Goal: Contribute content: Contribute content

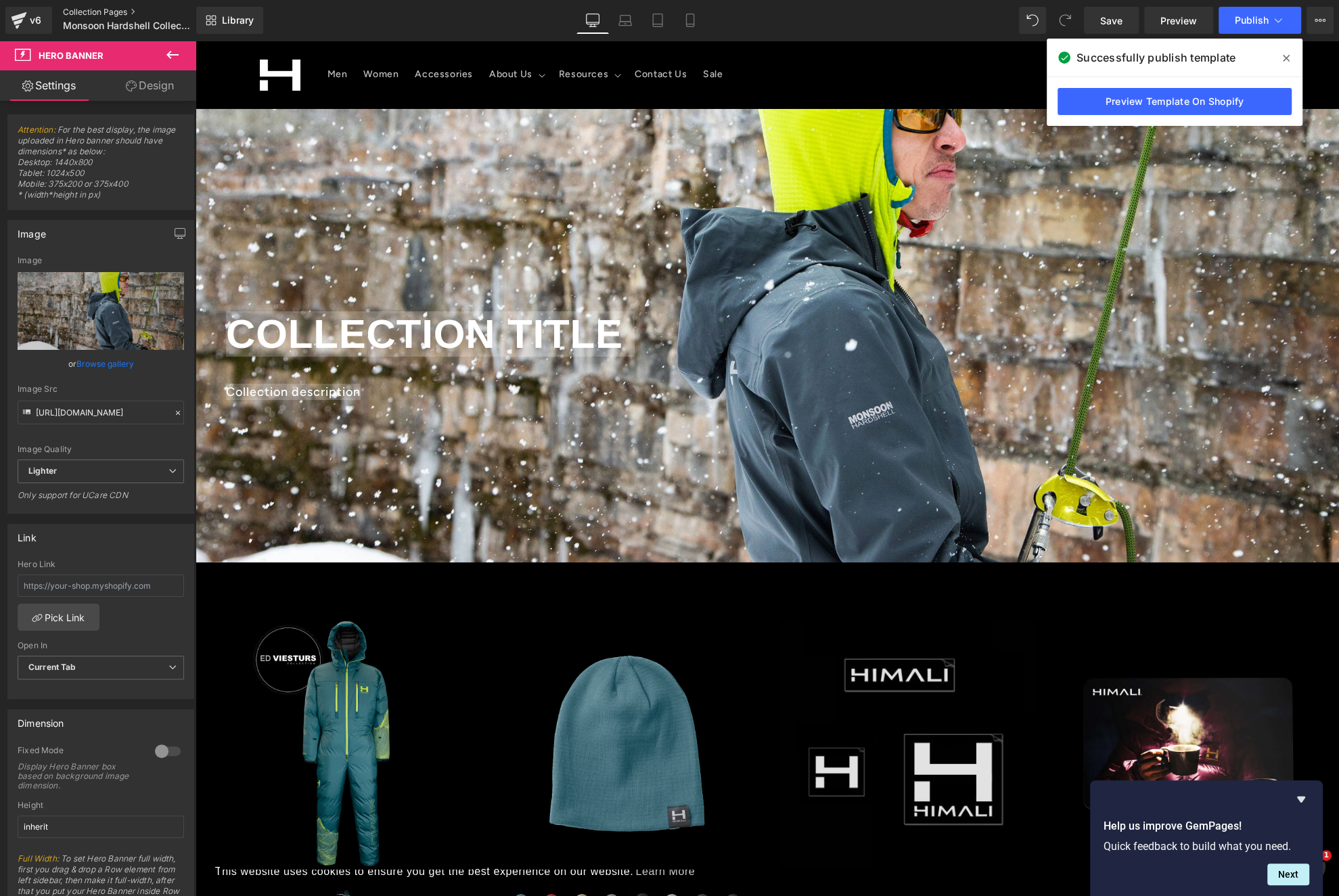
click at [118, 12] on link "Collection Pages" at bounding box center [140, 12] width 155 height 11
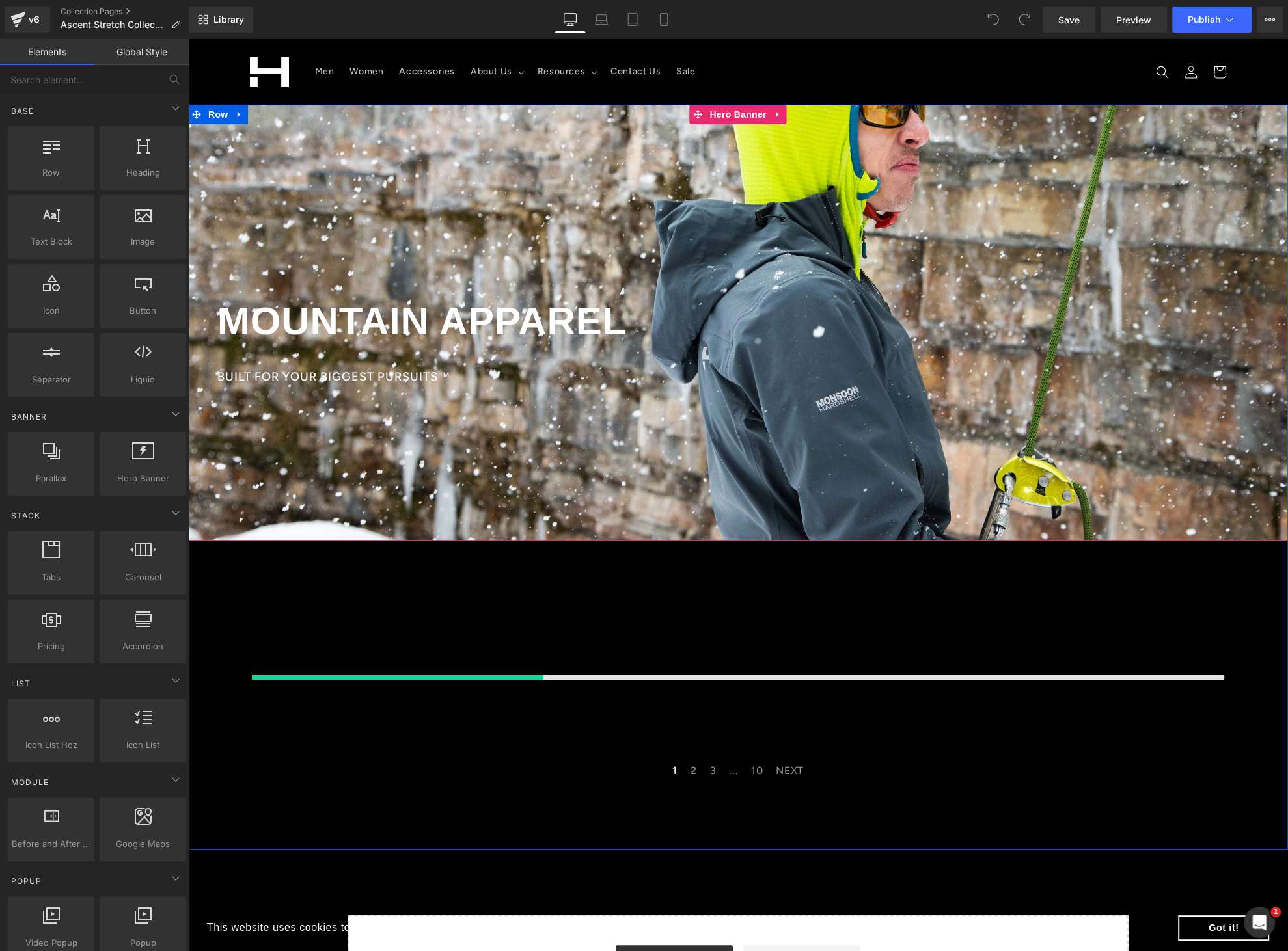
click at [418, 151] on div at bounding box center [737, 323] width 1099 height 436
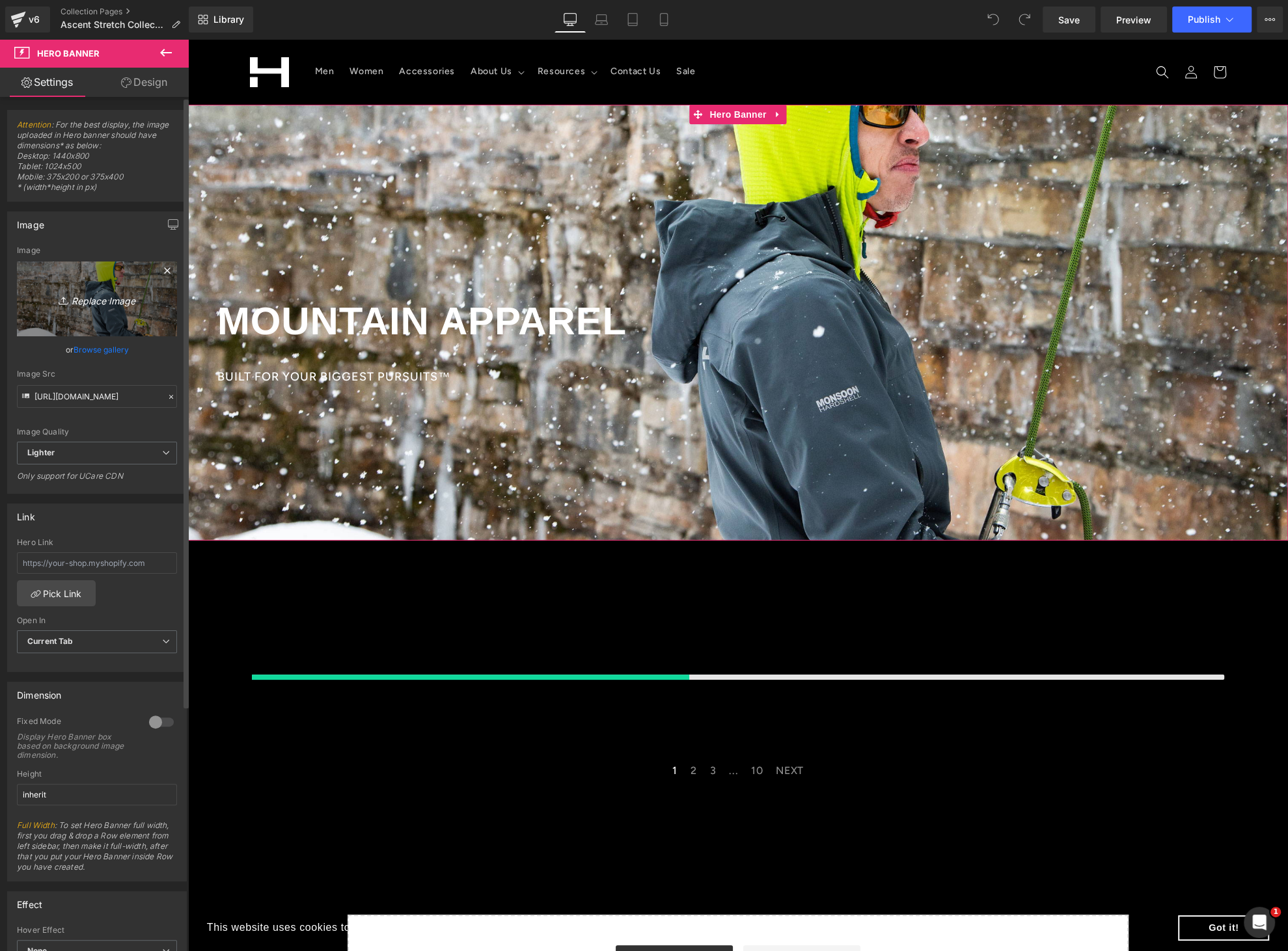
click at [100, 299] on icon "Replace Image" at bounding box center [97, 299] width 104 height 16
type input "C:\fakepath\web-ascent-hoodie2024_08_Himali-4.jpg"
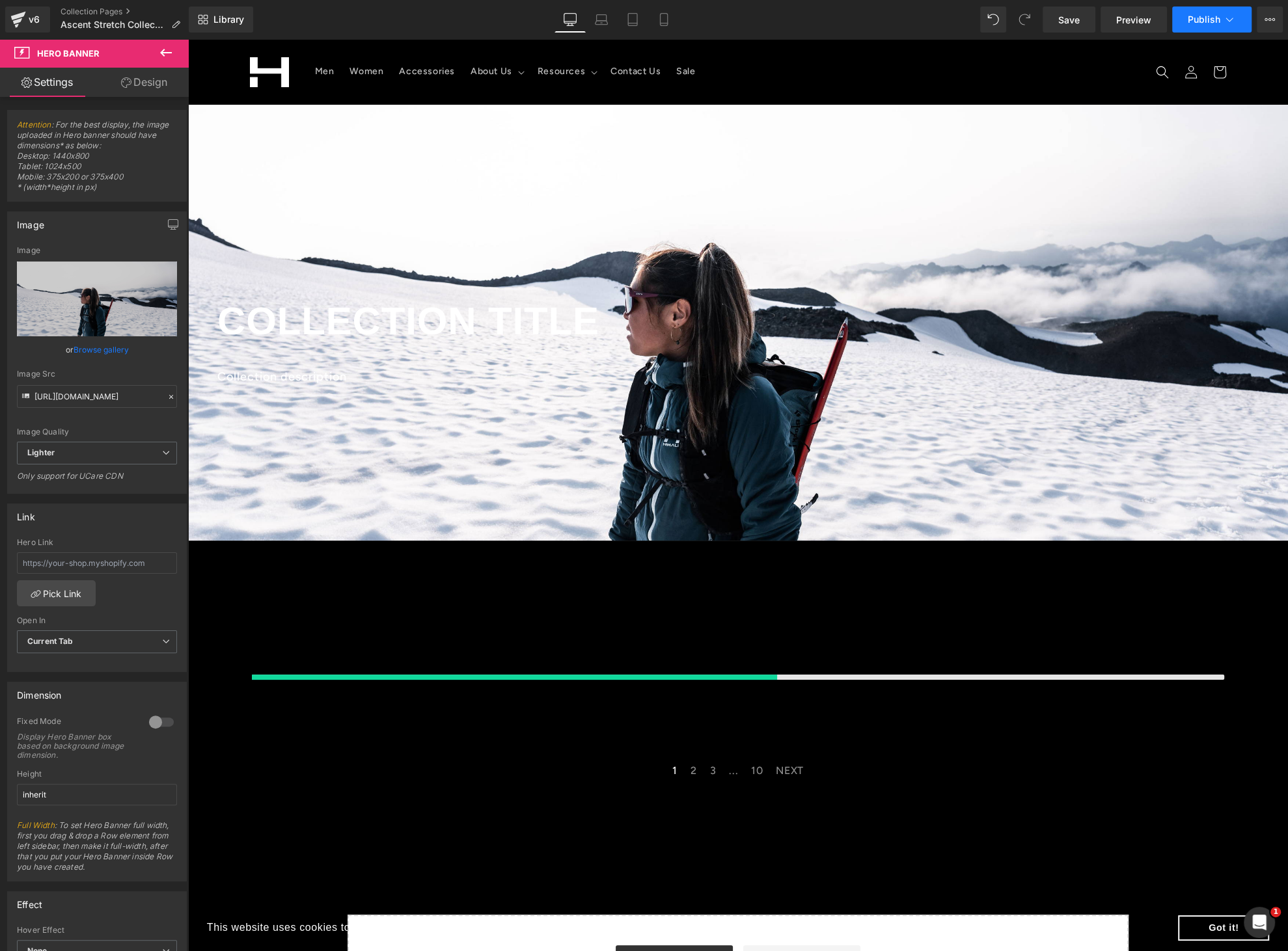
click at [1204, 25] on button "Publish" at bounding box center [1211, 20] width 80 height 26
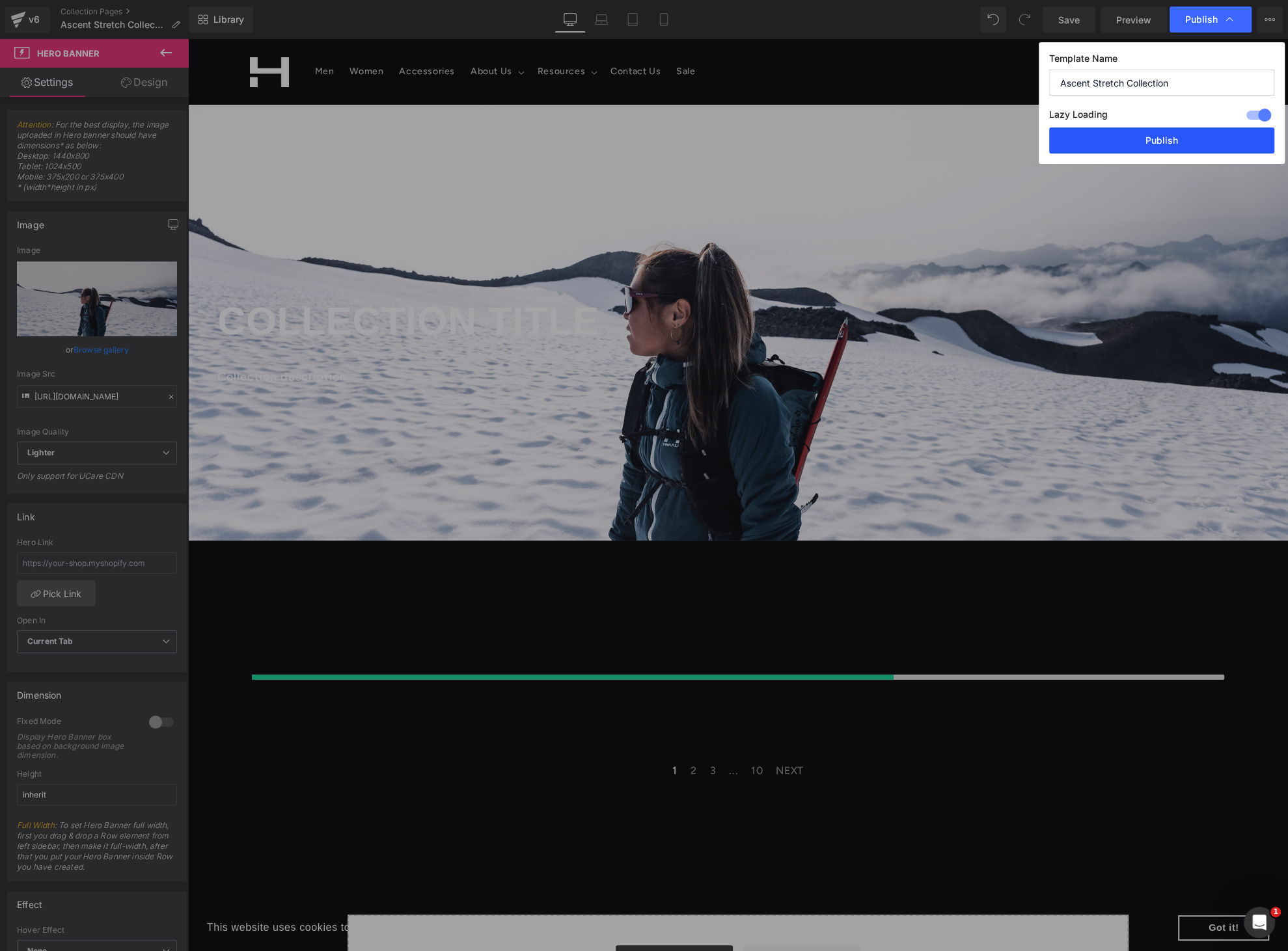
click at [1153, 132] on button "Publish" at bounding box center [1161, 141] width 225 height 26
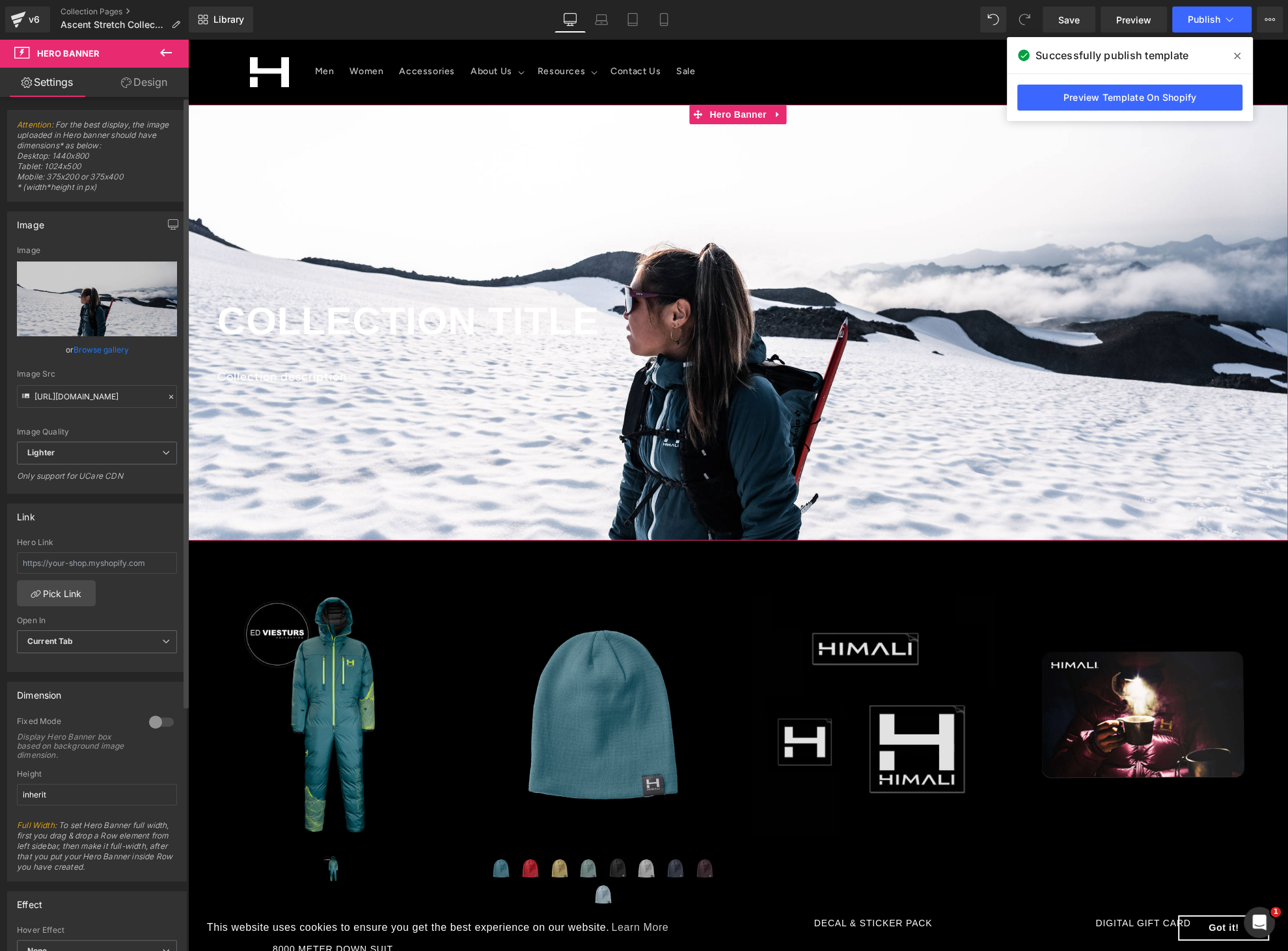
click at [89, 347] on link "Browse gallery" at bounding box center [100, 349] width 55 height 23
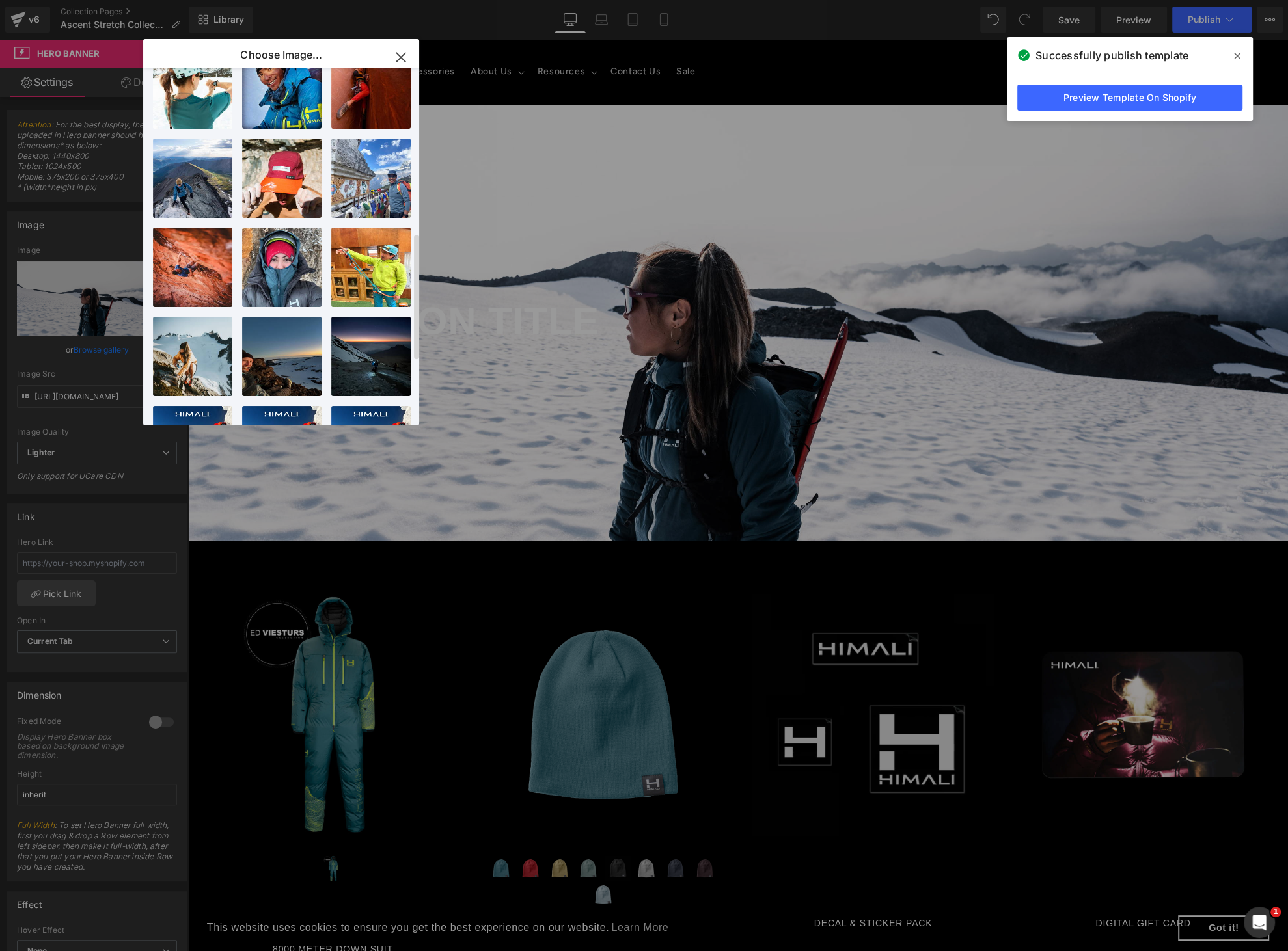
scroll to position [336, 0]
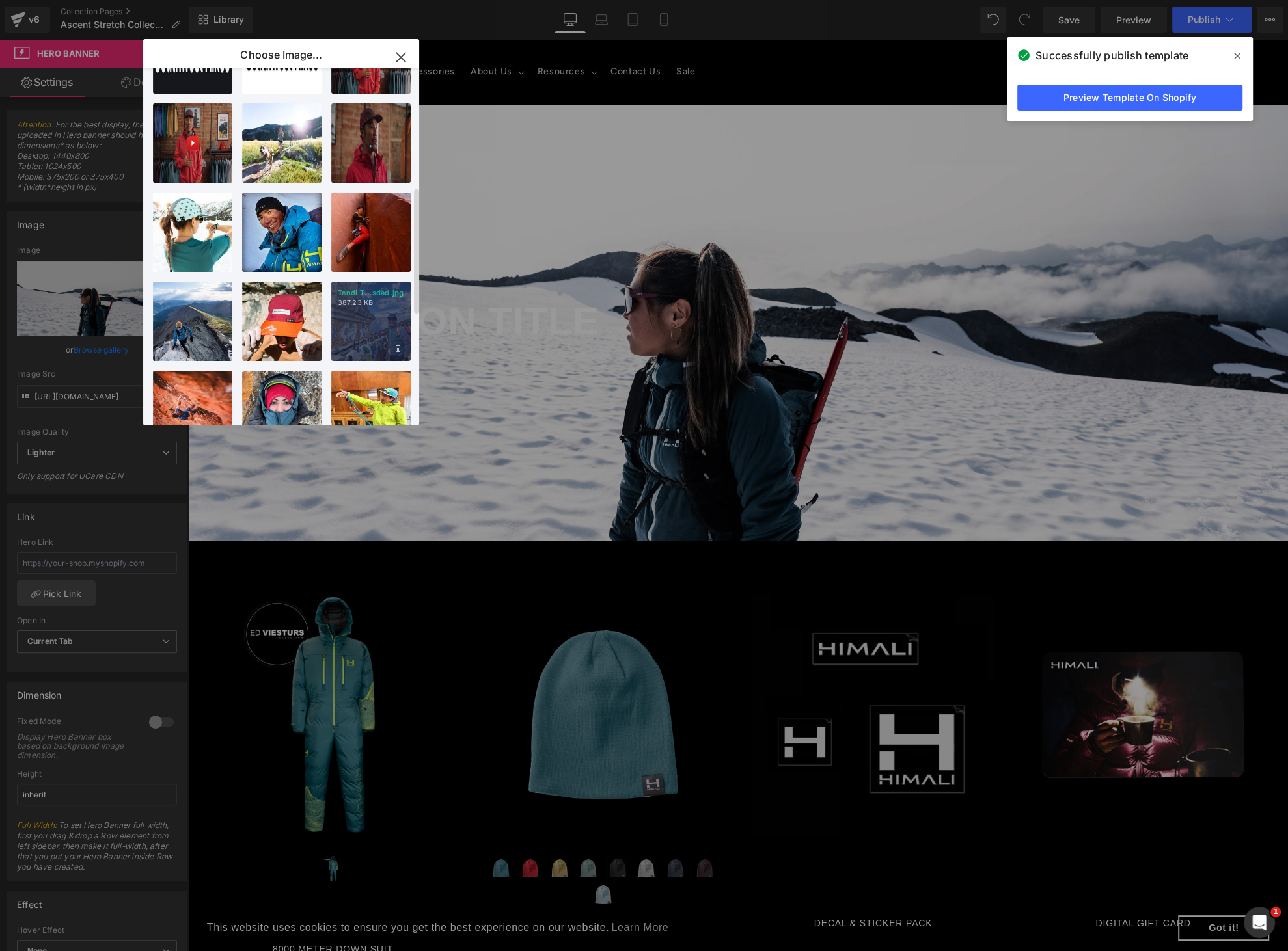
click at [360, 304] on p "387.23 KB" at bounding box center [371, 302] width 67 height 9
type input "https://ucarecdn.com/e882a11c-117e-48a6-b35f-1cf678672b24/-/format/auto/-/previ…"
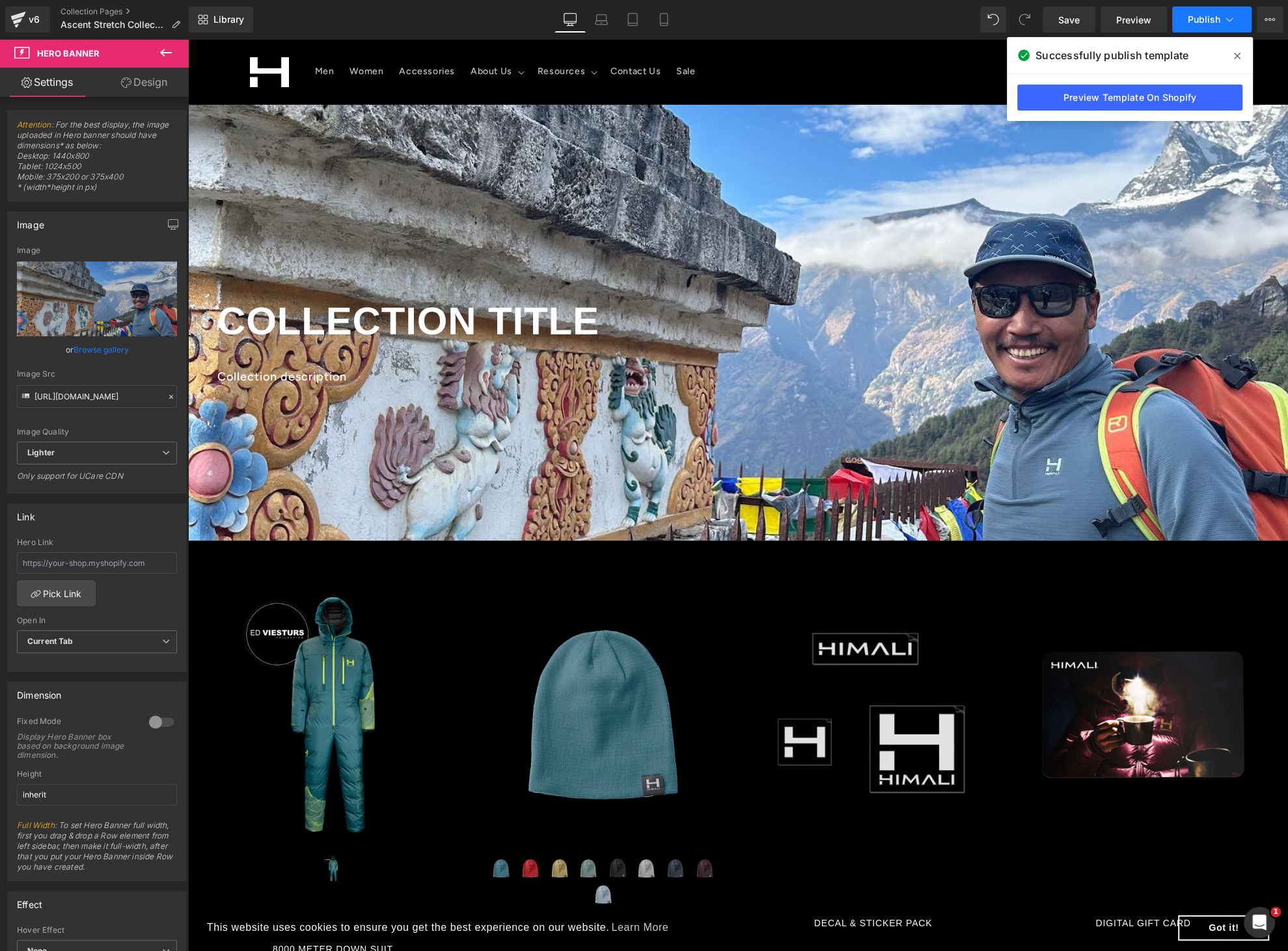
click at [1214, 19] on span "Publish" at bounding box center [1204, 19] width 33 height 10
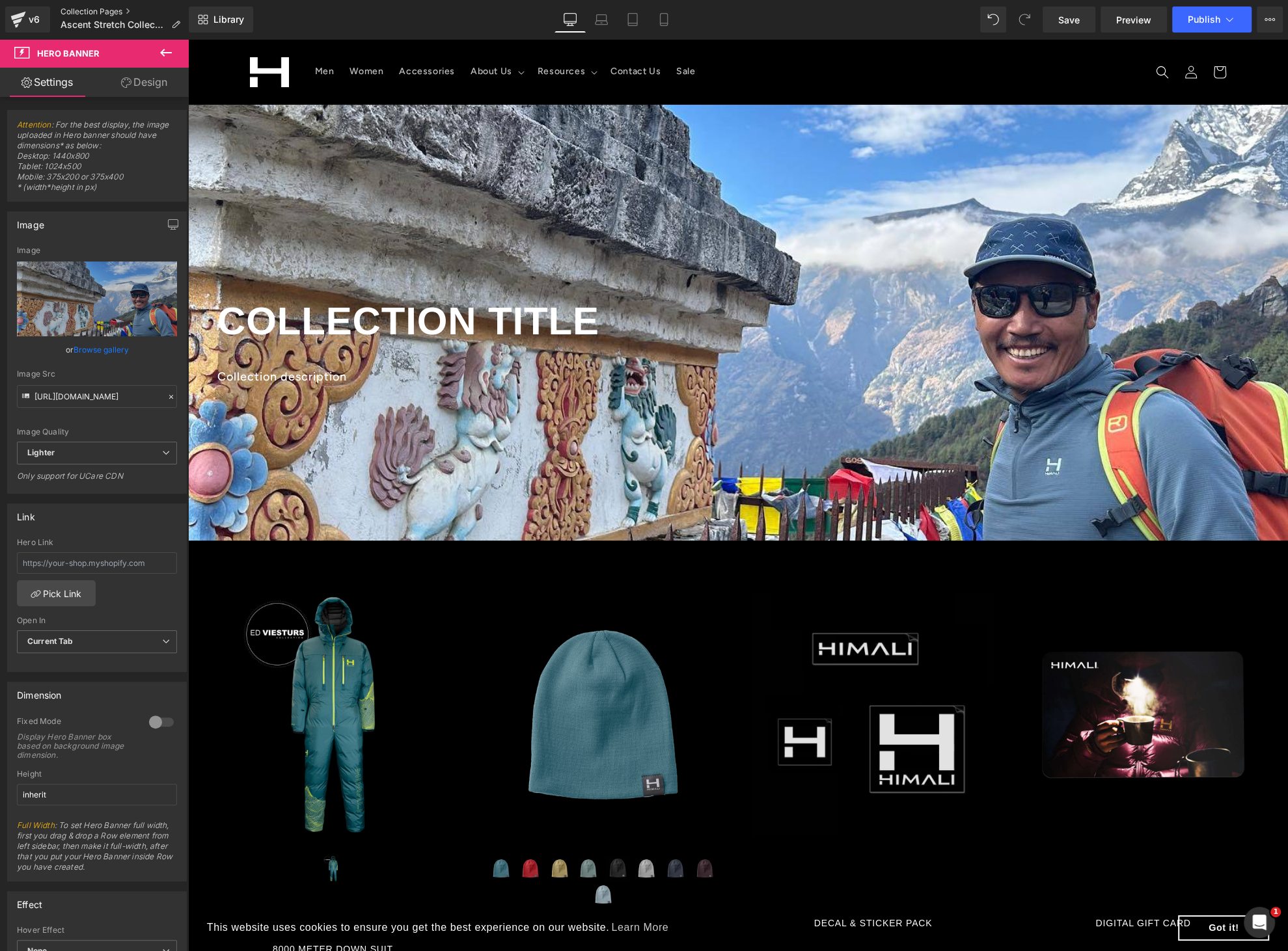
click at [119, 11] on link "Collection Pages" at bounding box center [125, 11] width 130 height 10
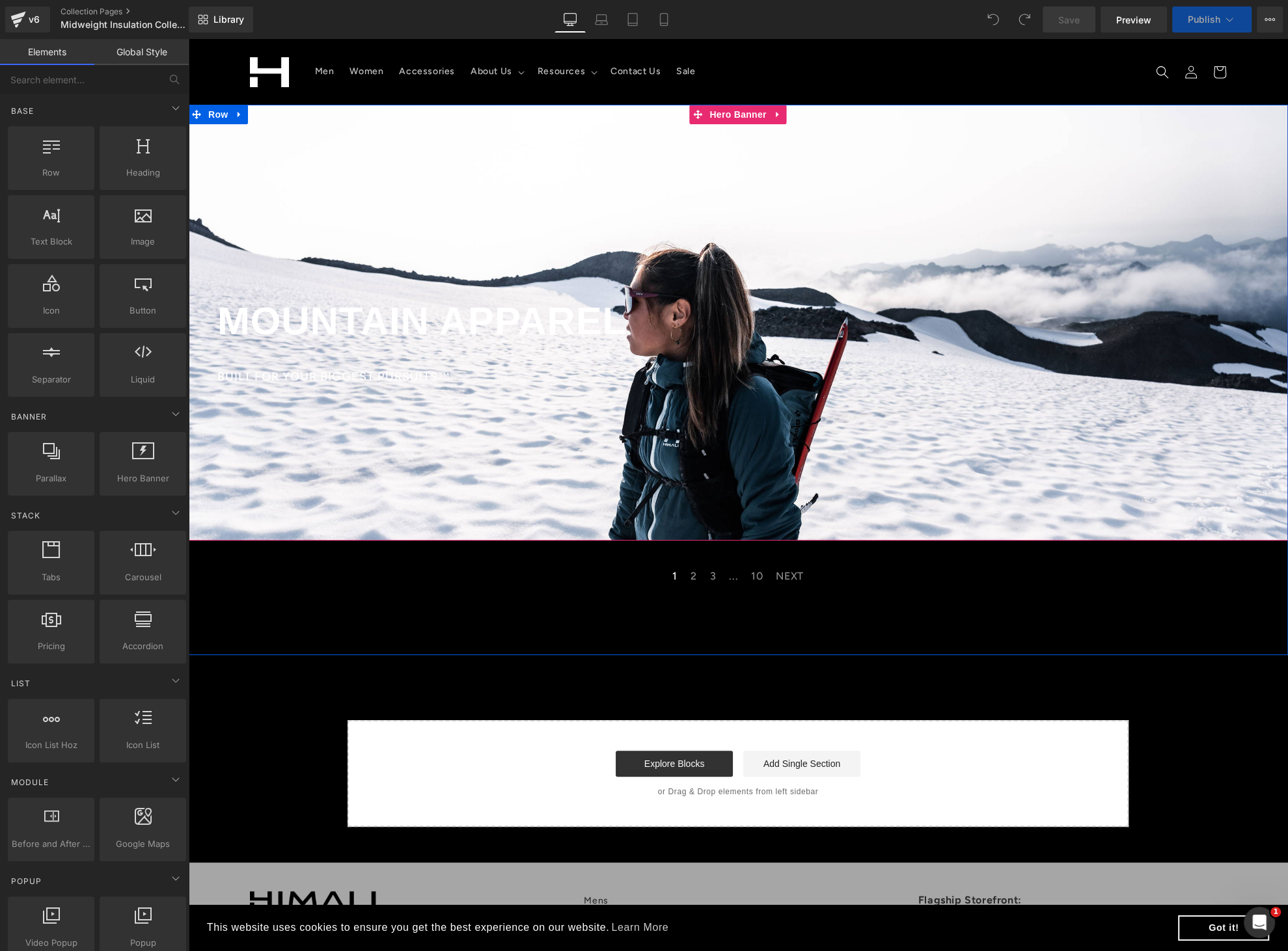
click at [332, 171] on div at bounding box center [737, 323] width 1099 height 436
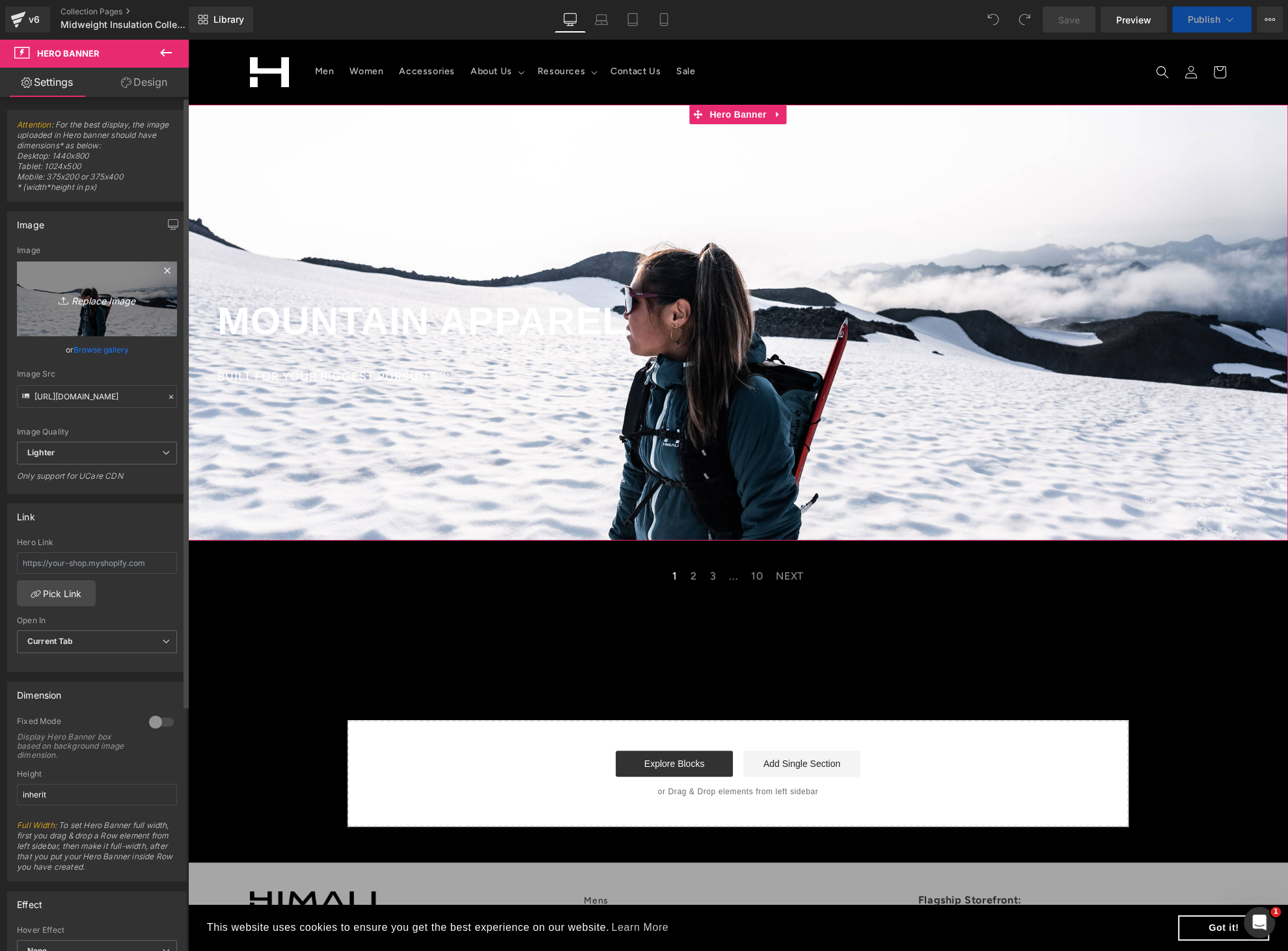
click at [90, 302] on icon "Replace Image" at bounding box center [97, 299] width 104 height 16
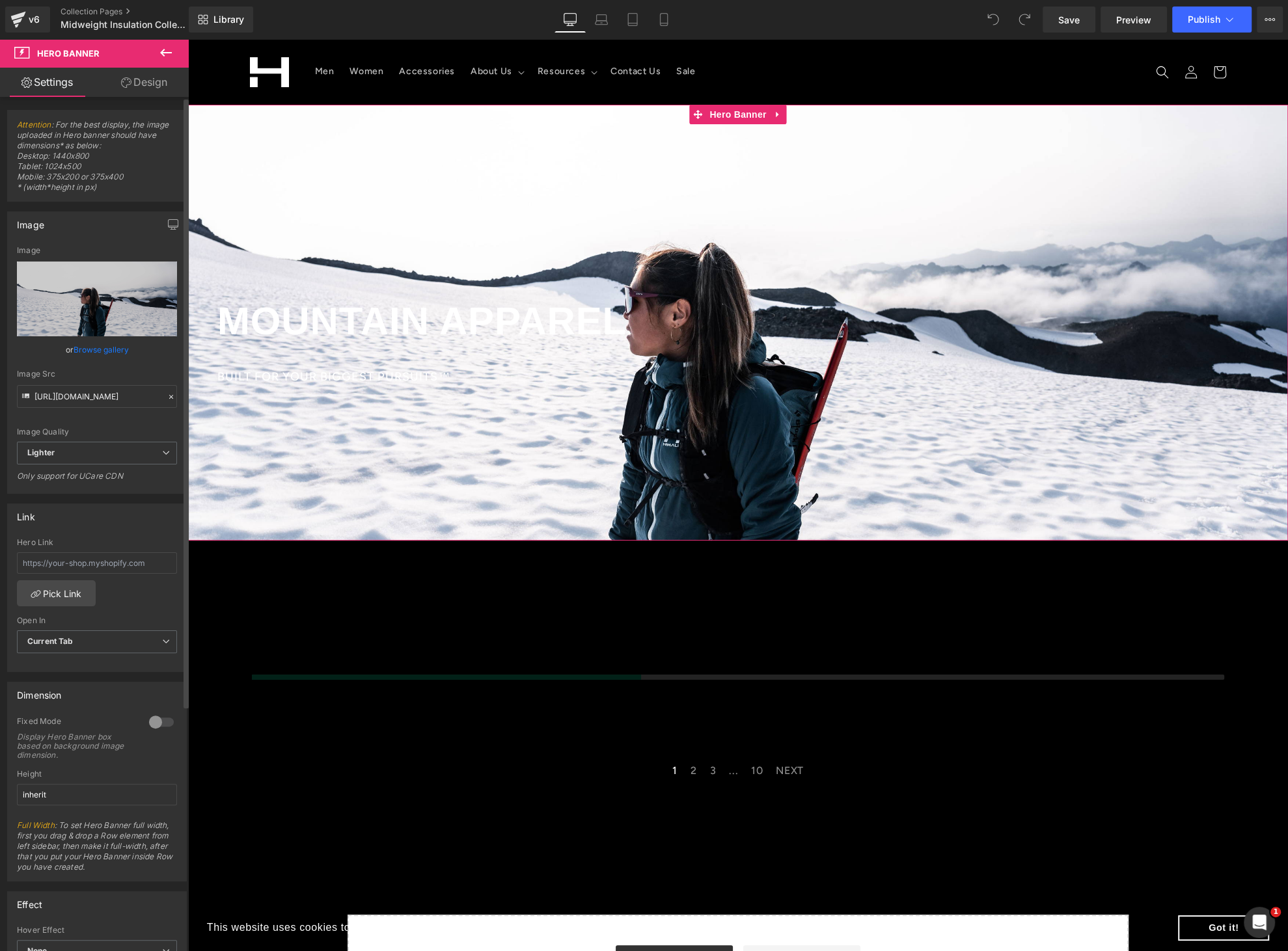
click at [104, 348] on link "Browse gallery" at bounding box center [100, 349] width 55 height 23
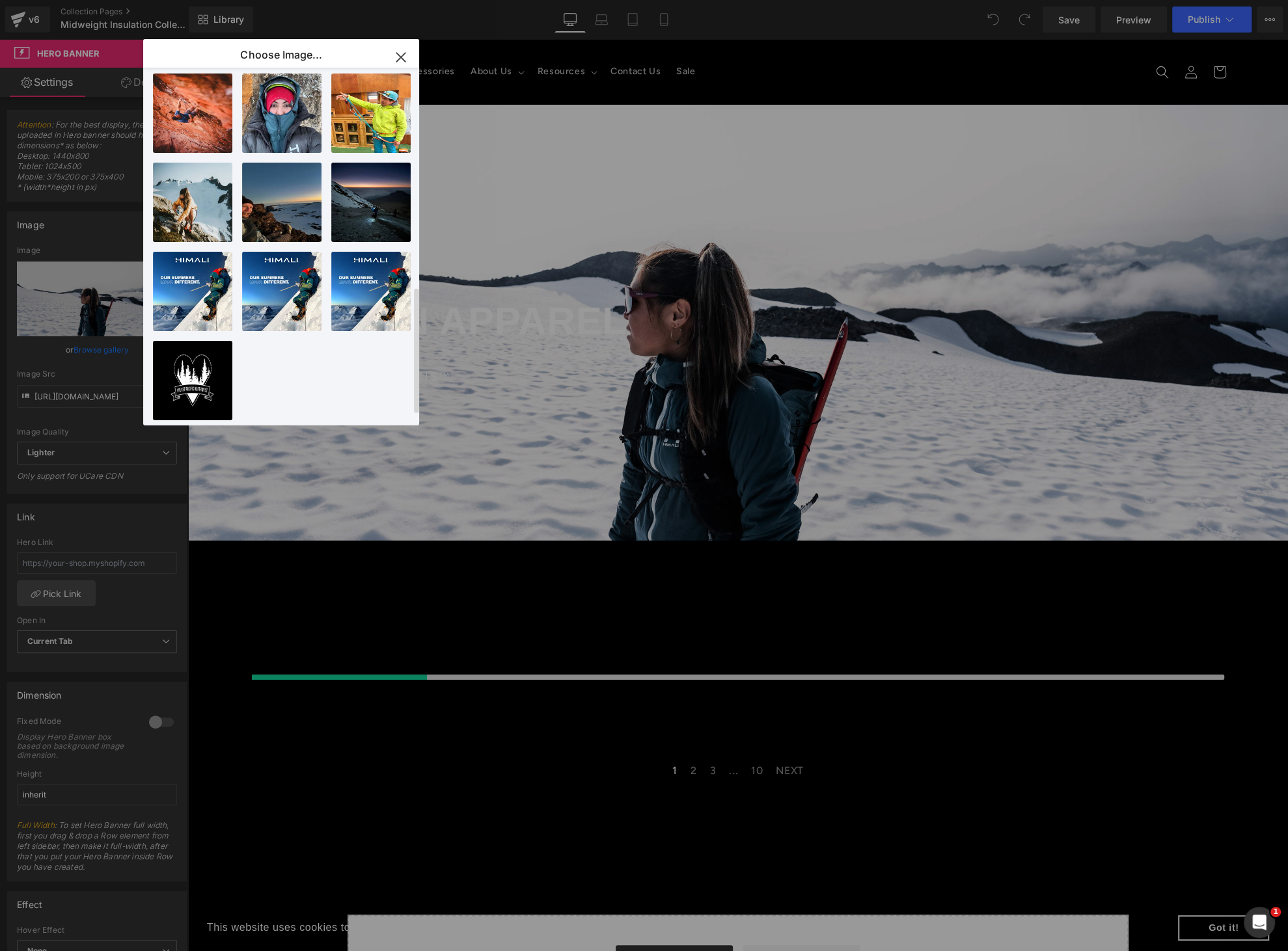
scroll to position [645, 0]
click at [321, 379] on div "web-asc...li-4.jpg 1.11 MB Delete image? Yes No webAJ4Z...5112.jpg 850.12 KB De…" at bounding box center [288, 249] width 270 height 362
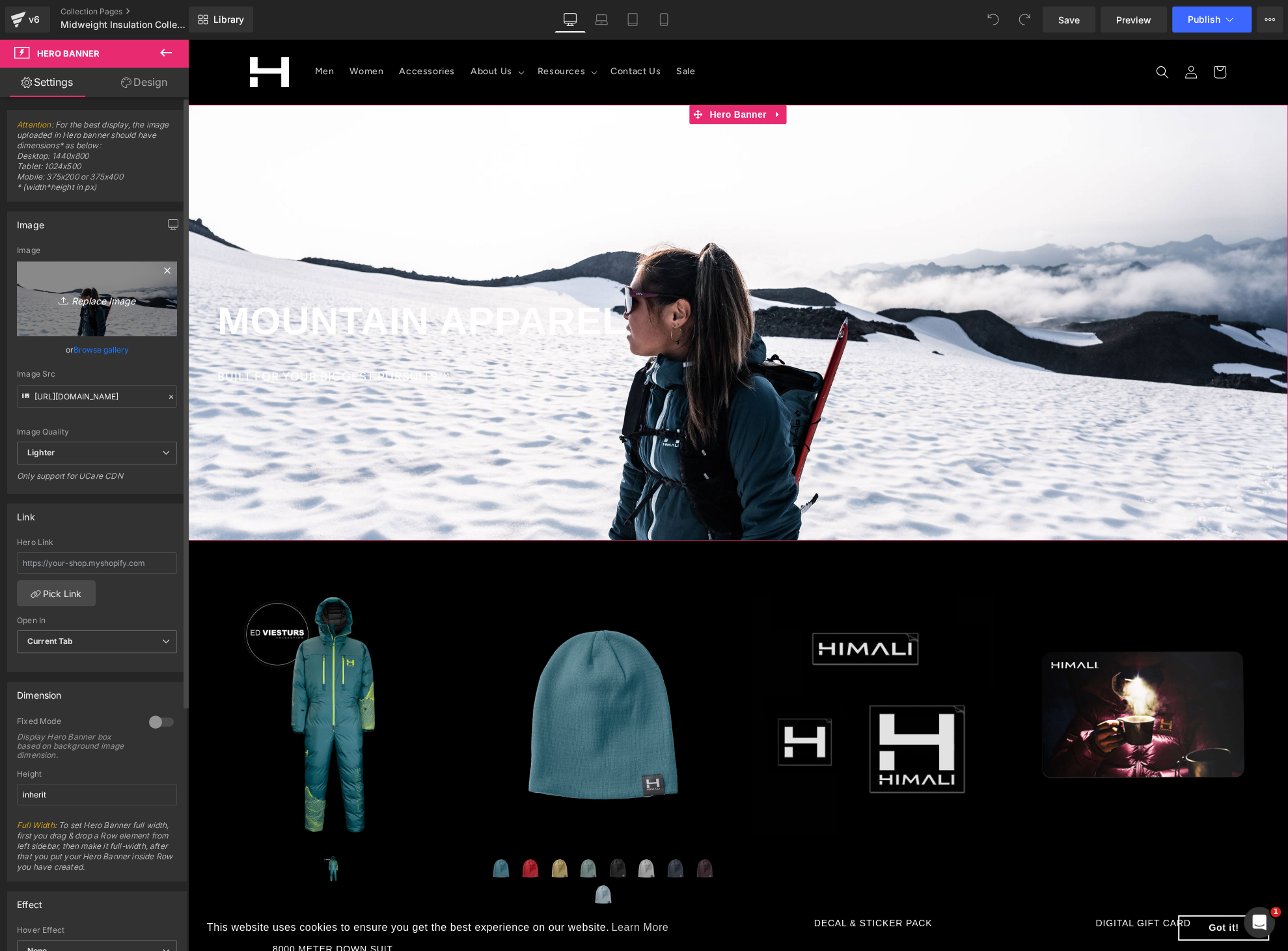
click at [104, 300] on icon "Replace Image" at bounding box center [97, 299] width 104 height 16
type input "C:\fakepath\Tendi Temple Himalaya Mindset 1_4 Zip Photo By @mimiesdad's .jpg"
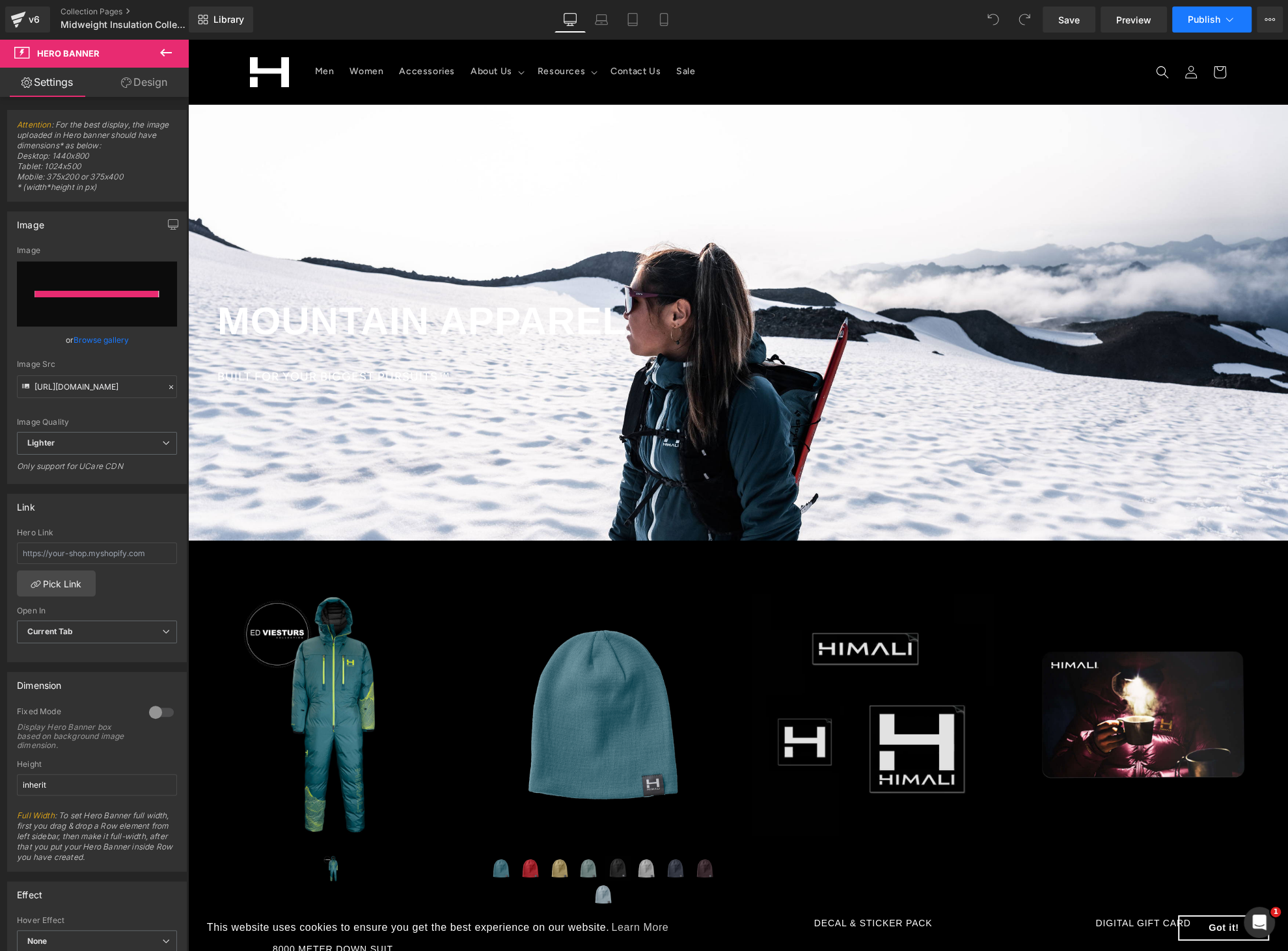
type input "https://ucarecdn.com/55819307-61ec-4005-9dac-623f0933edbc/-/format/auto/-/previ…"
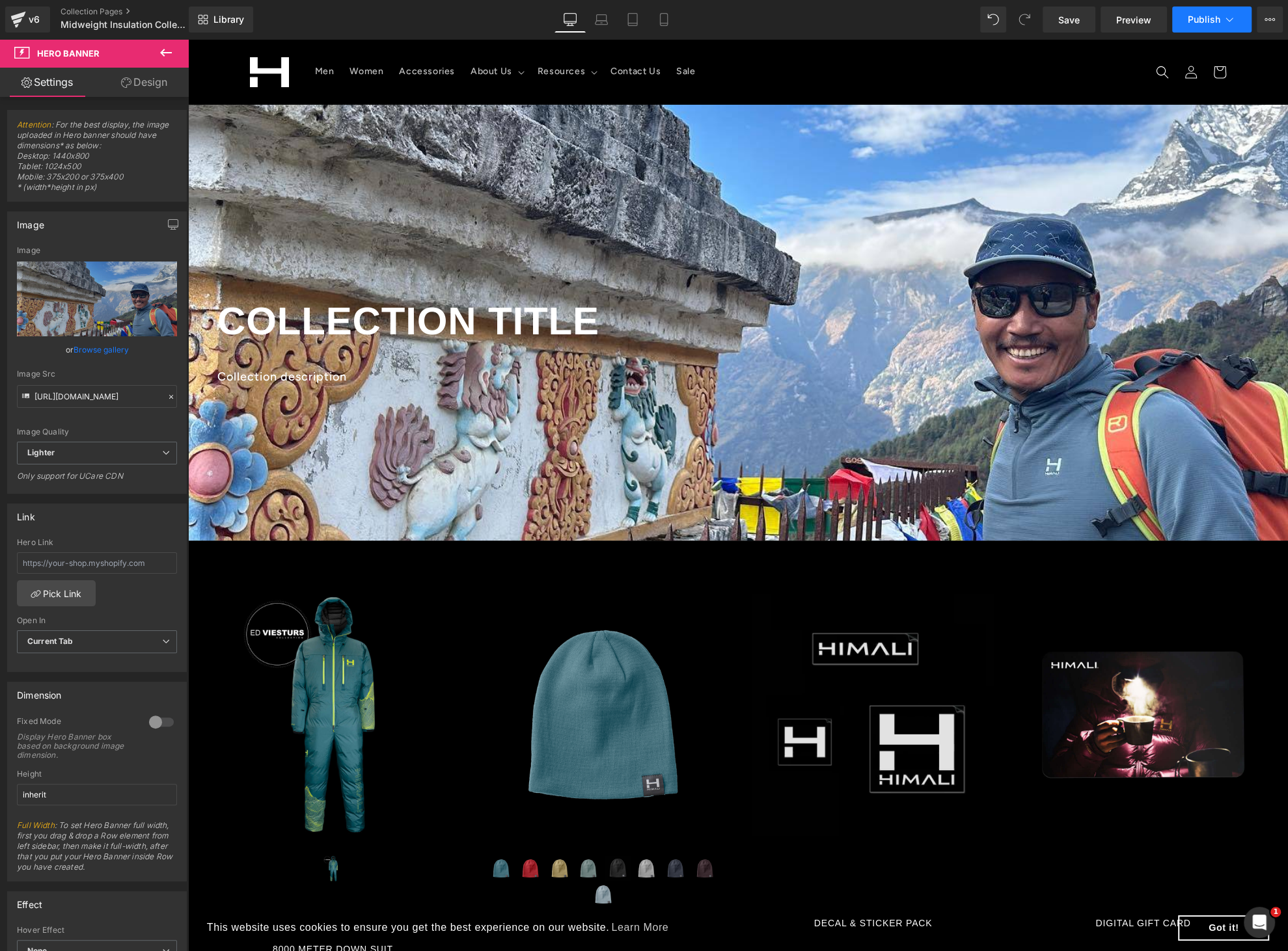
click at [1228, 24] on icon at bounding box center [1229, 20] width 13 height 13
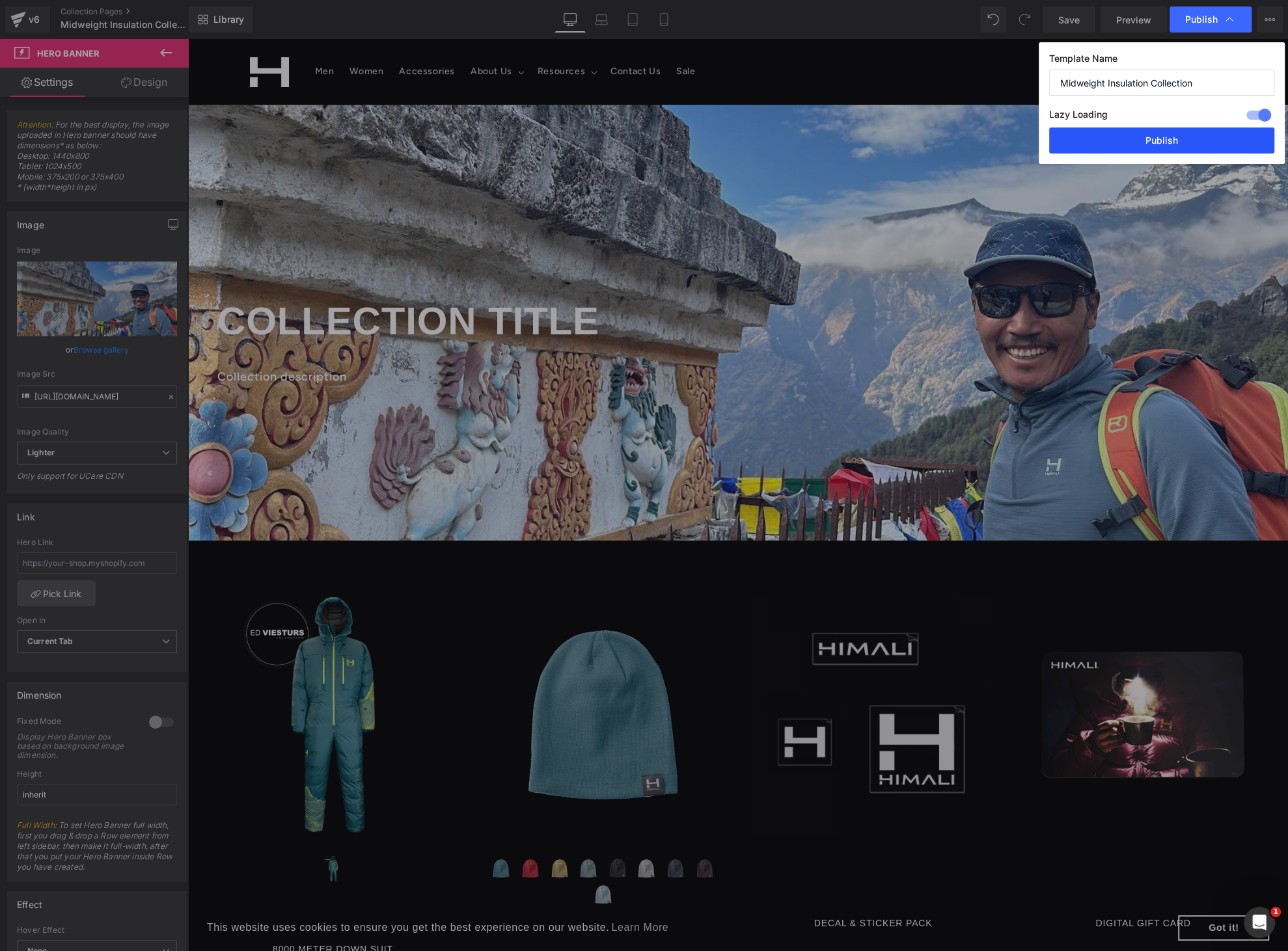
click at [1133, 141] on button "Publish" at bounding box center [1161, 141] width 225 height 26
